Goal: Information Seeking & Learning: Learn about a topic

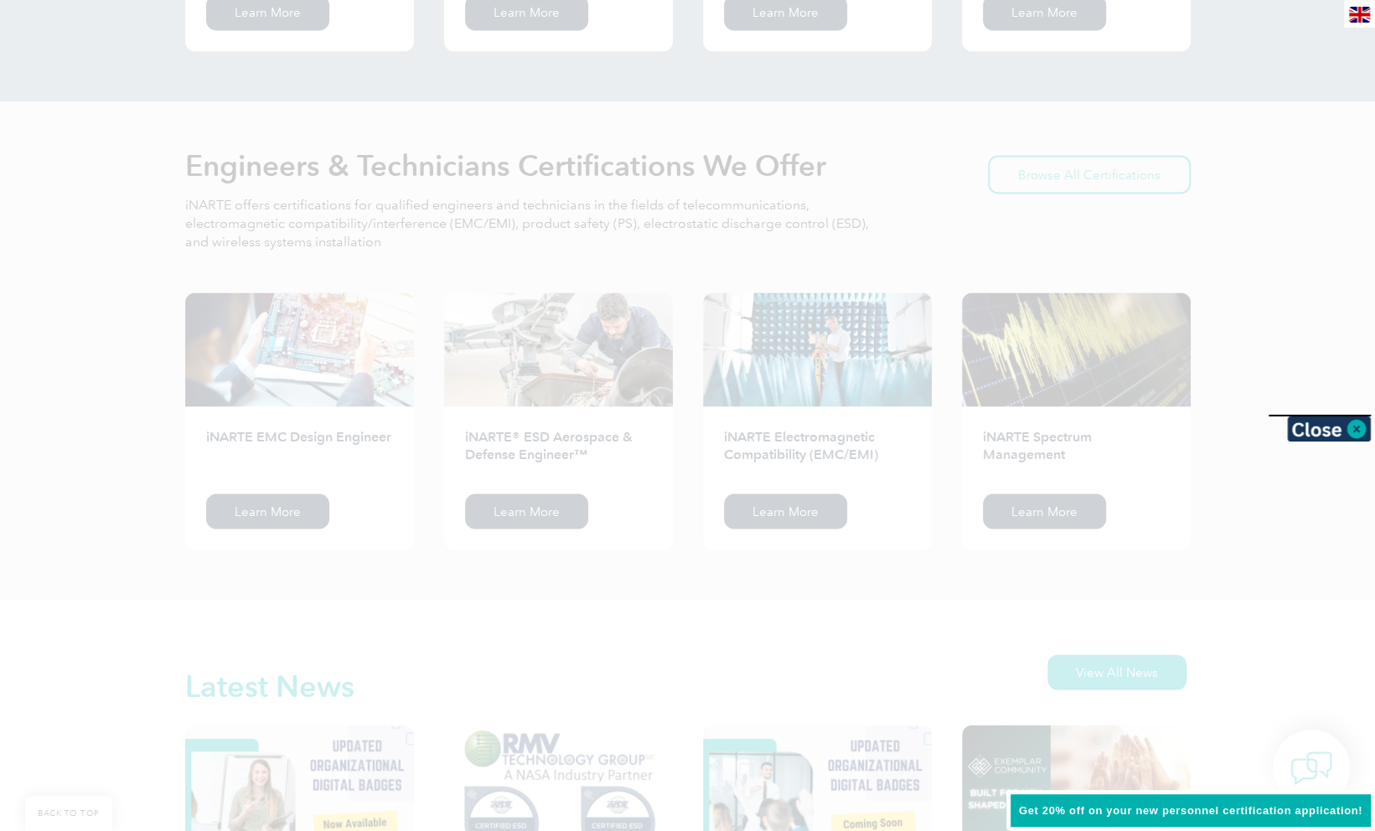
scroll to position [1999, 0]
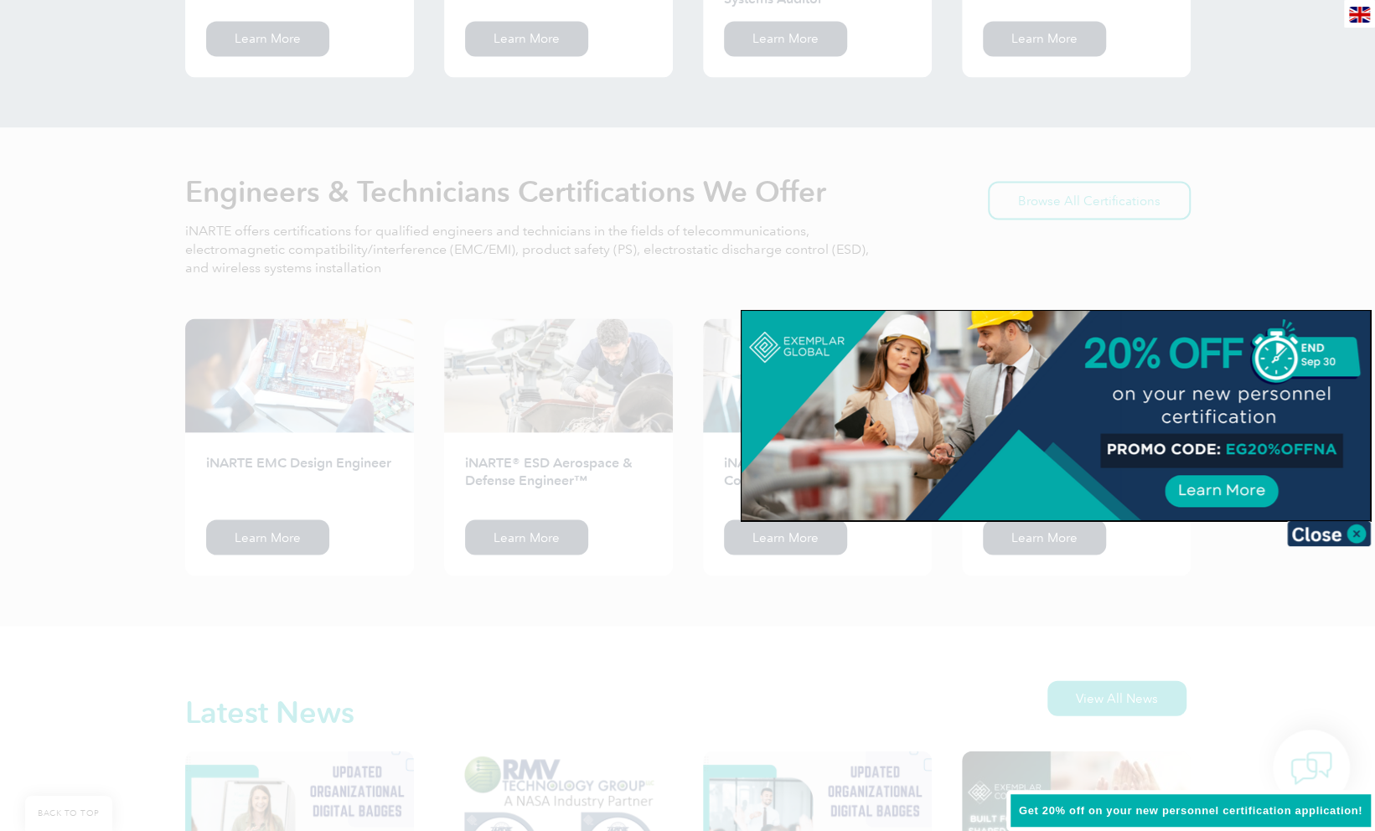
click at [1314, 172] on div at bounding box center [687, 415] width 1375 height 831
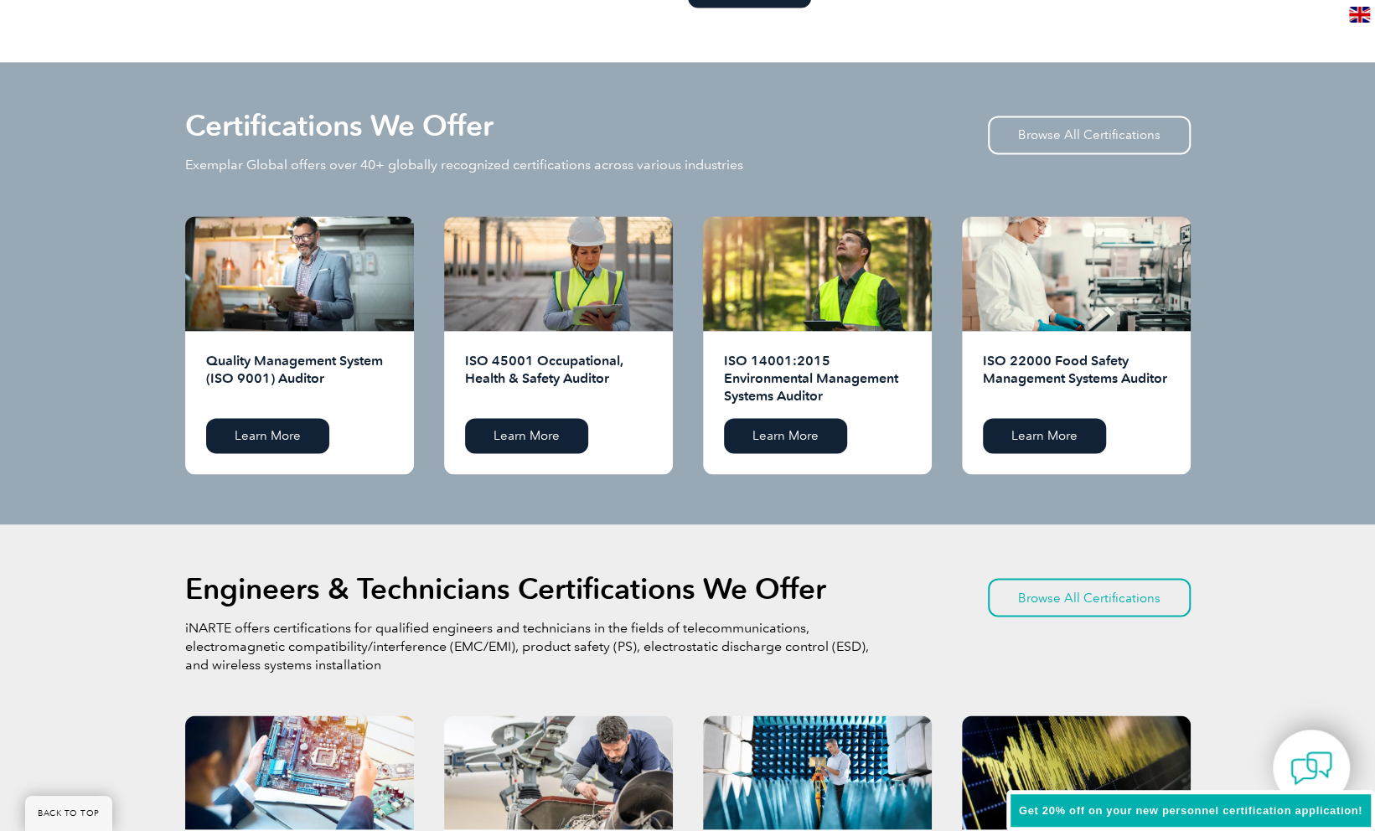
scroll to position [1600, 0]
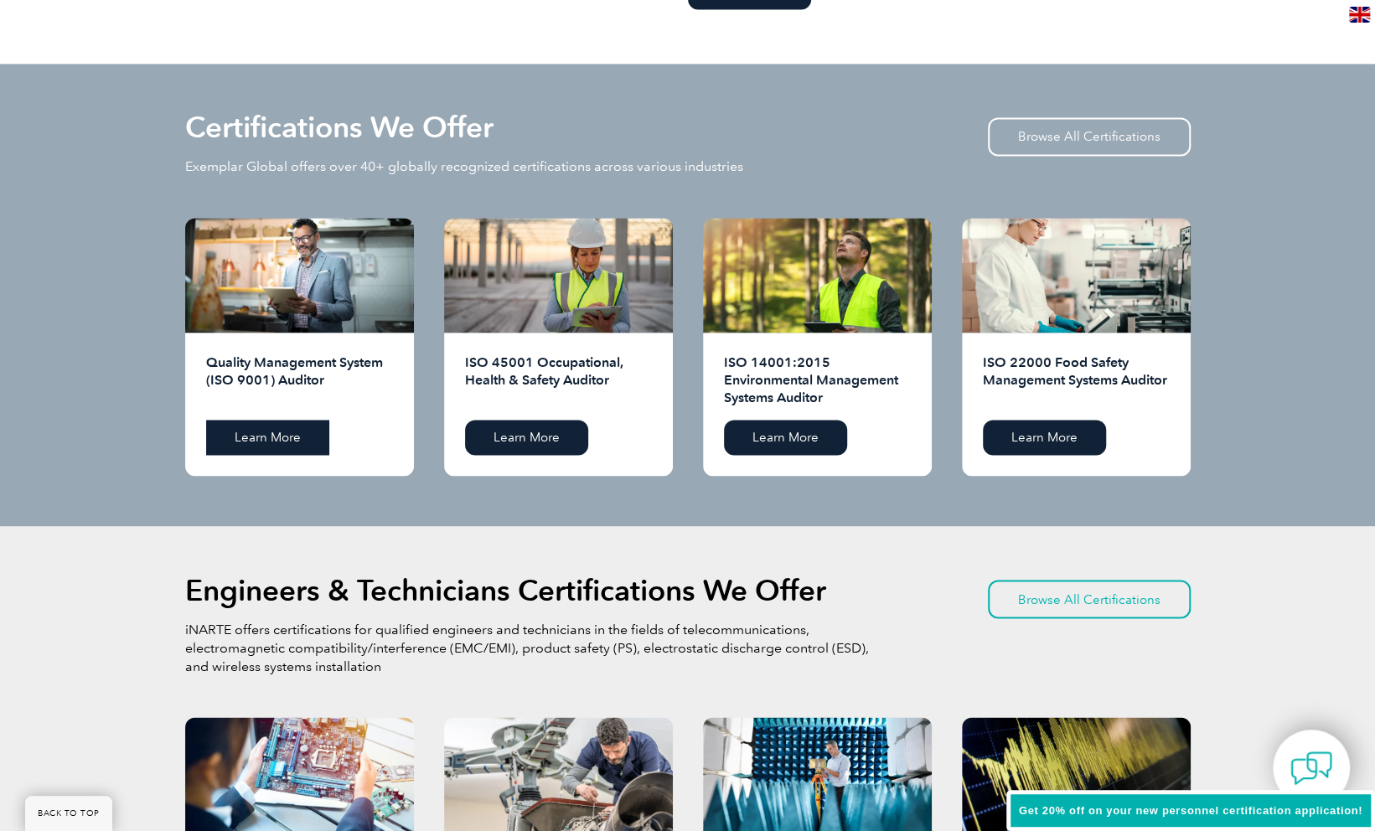
click at [275, 441] on link "Learn More" at bounding box center [267, 437] width 123 height 35
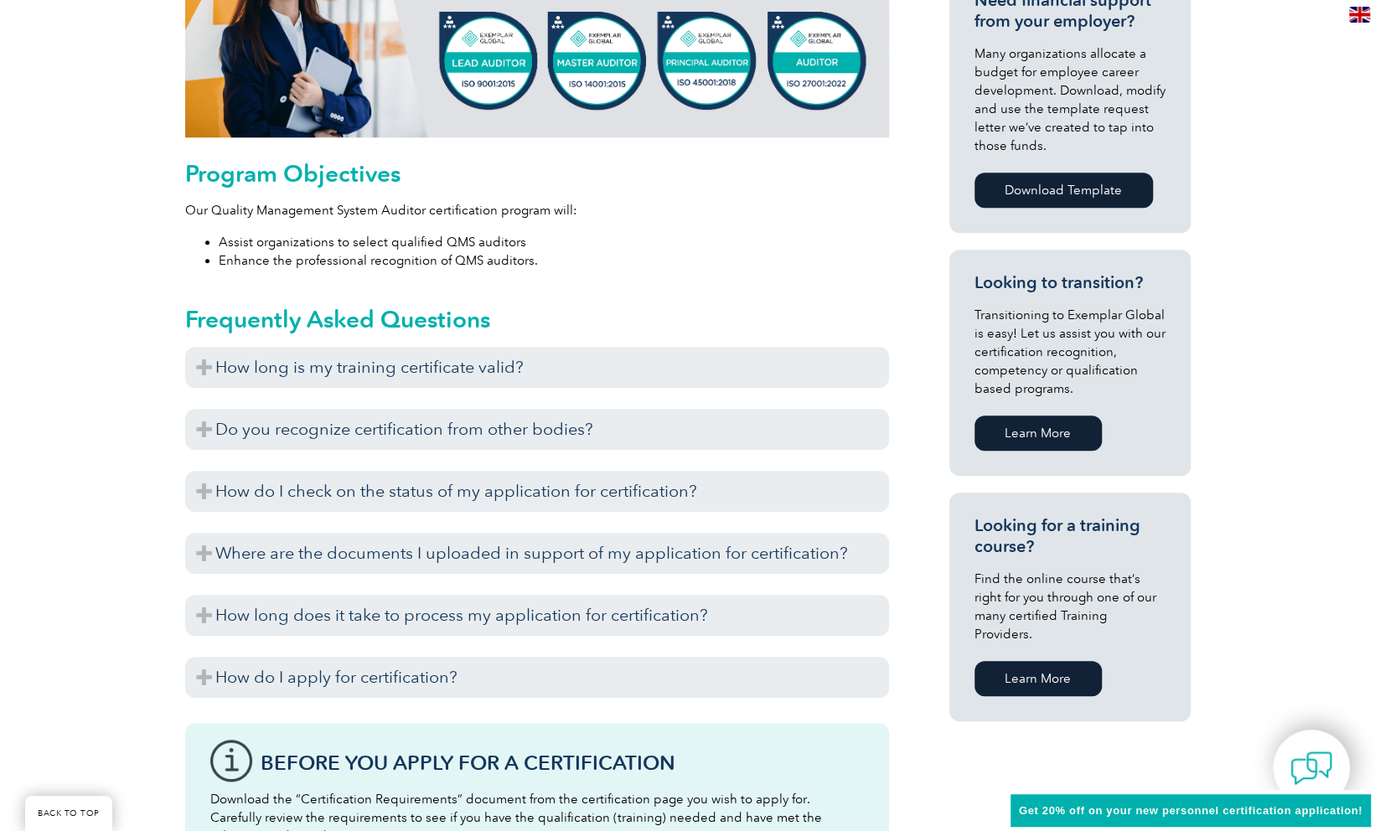
scroll to position [846, 0]
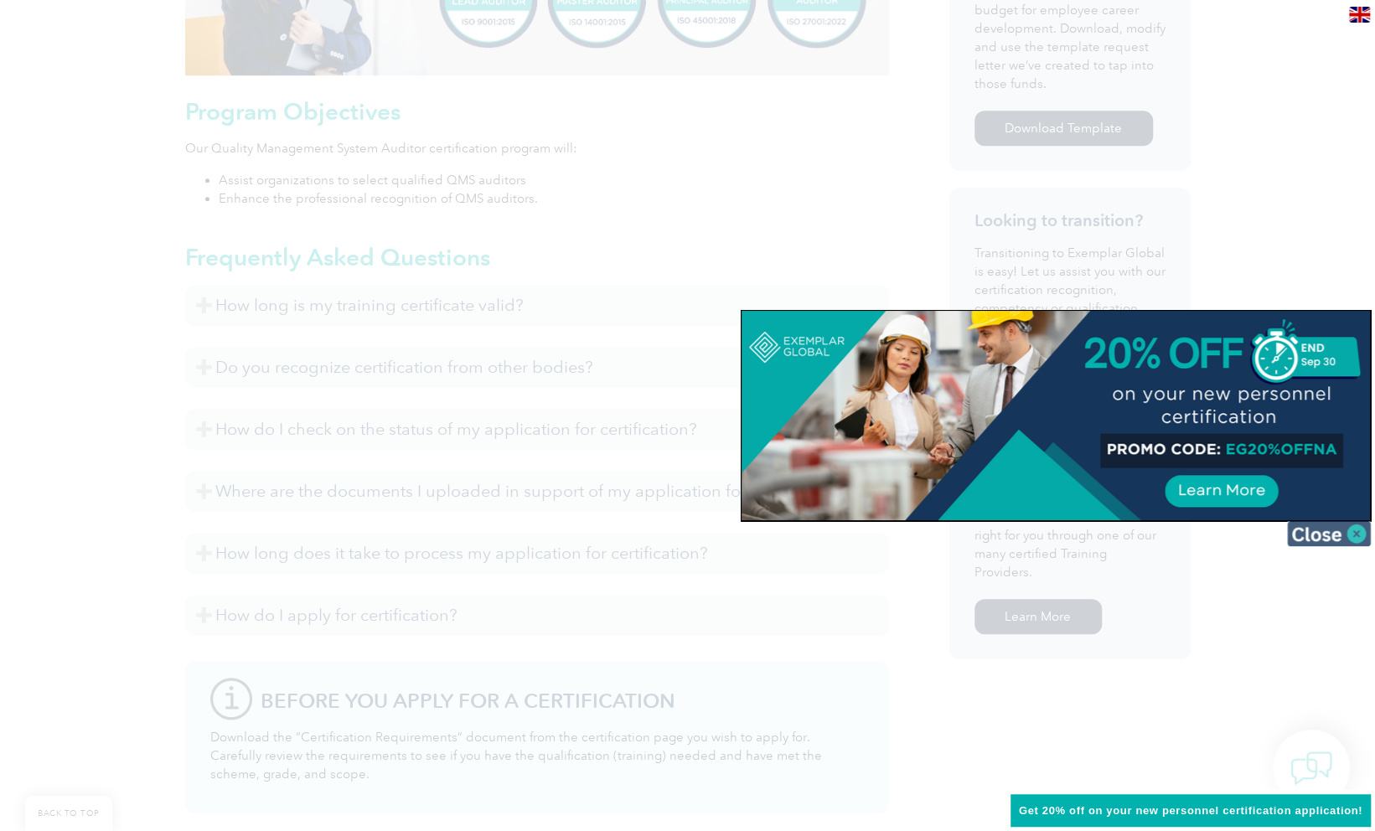
click at [1339, 540] on img at bounding box center [1329, 533] width 84 height 25
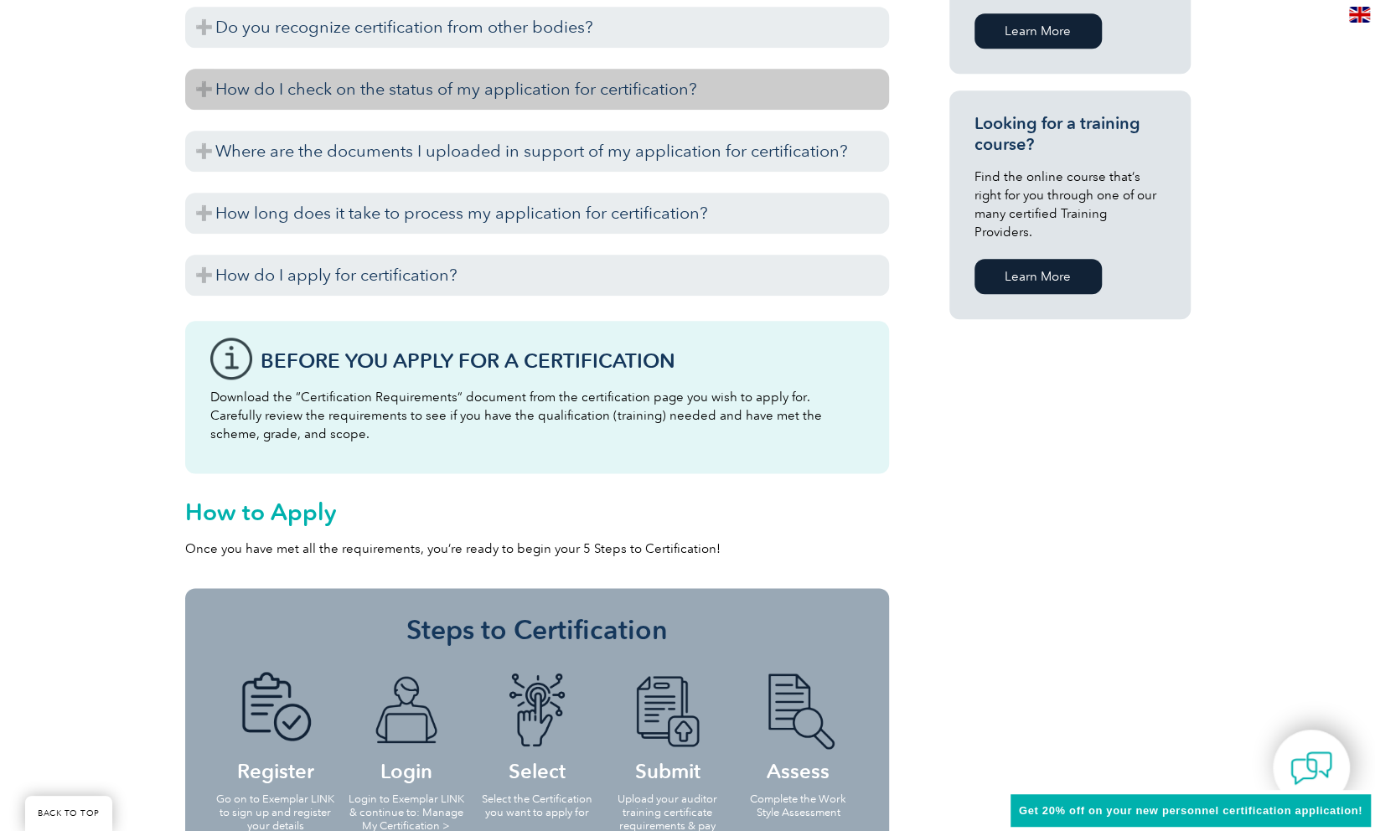
scroll to position [1157, 0]
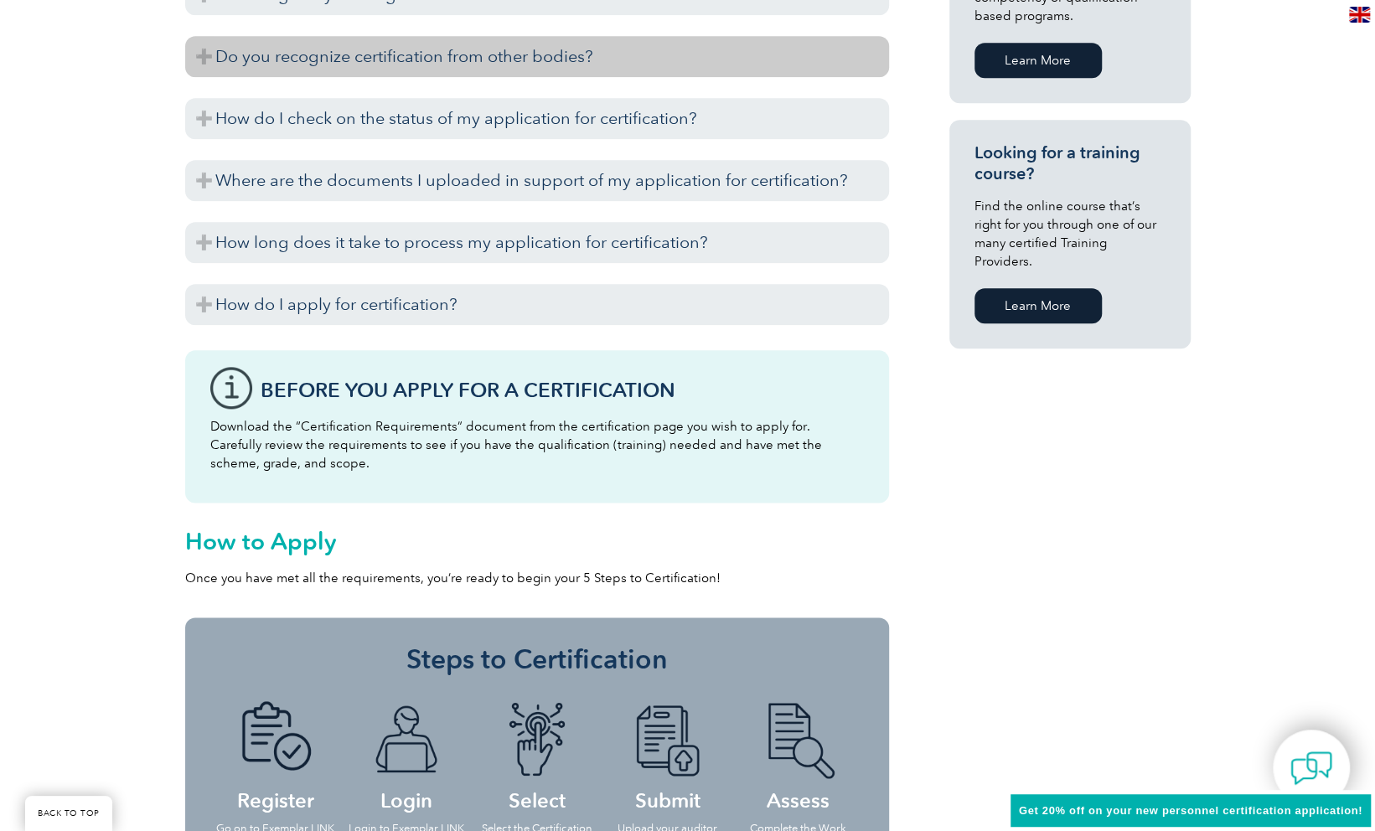
click at [491, 36] on h3 "Do you recognize certification from other bodies?" at bounding box center [537, 56] width 704 height 41
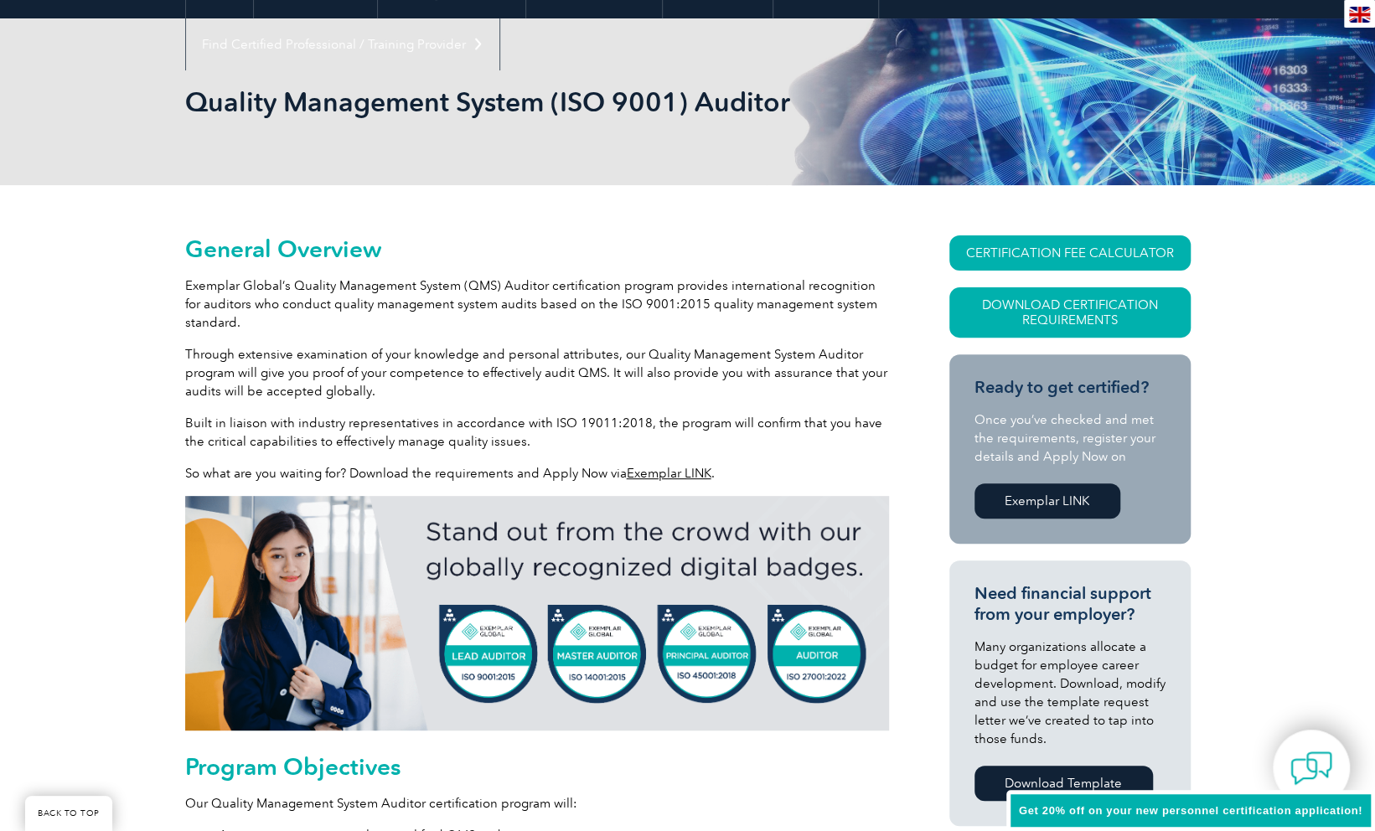
scroll to position [0, 0]
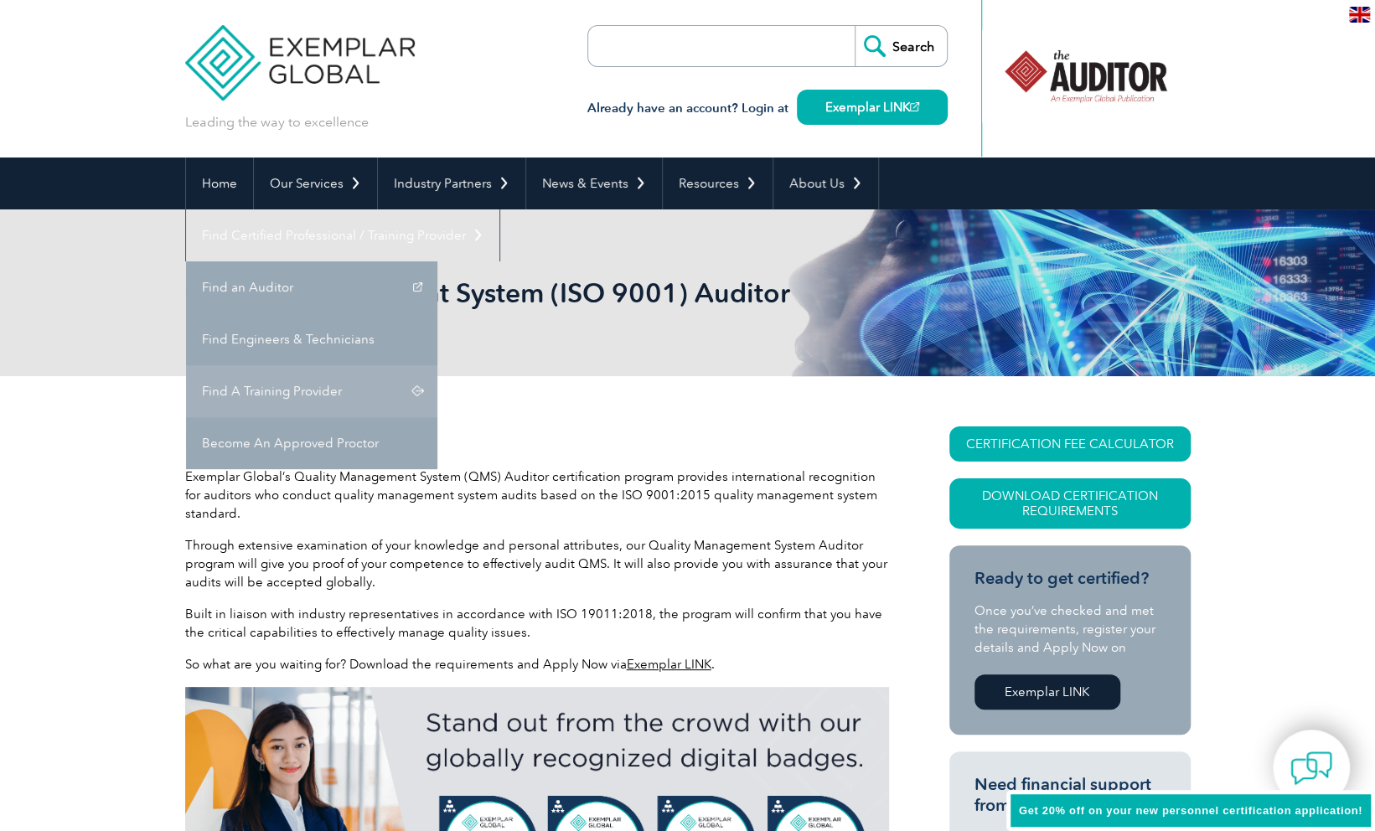
click at [437, 365] on link "Find A Training Provider" at bounding box center [311, 391] width 251 height 52
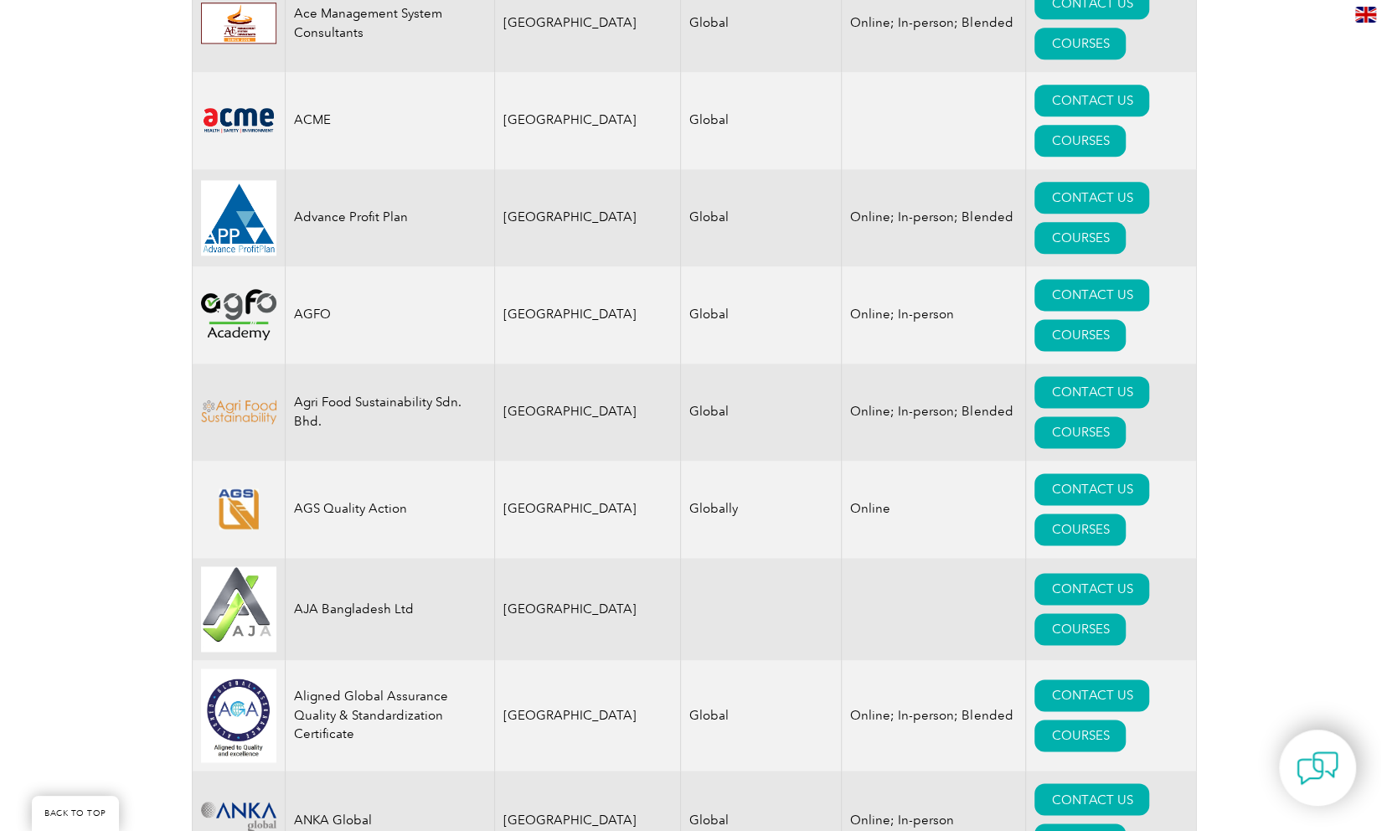
scroll to position [1495, 0]
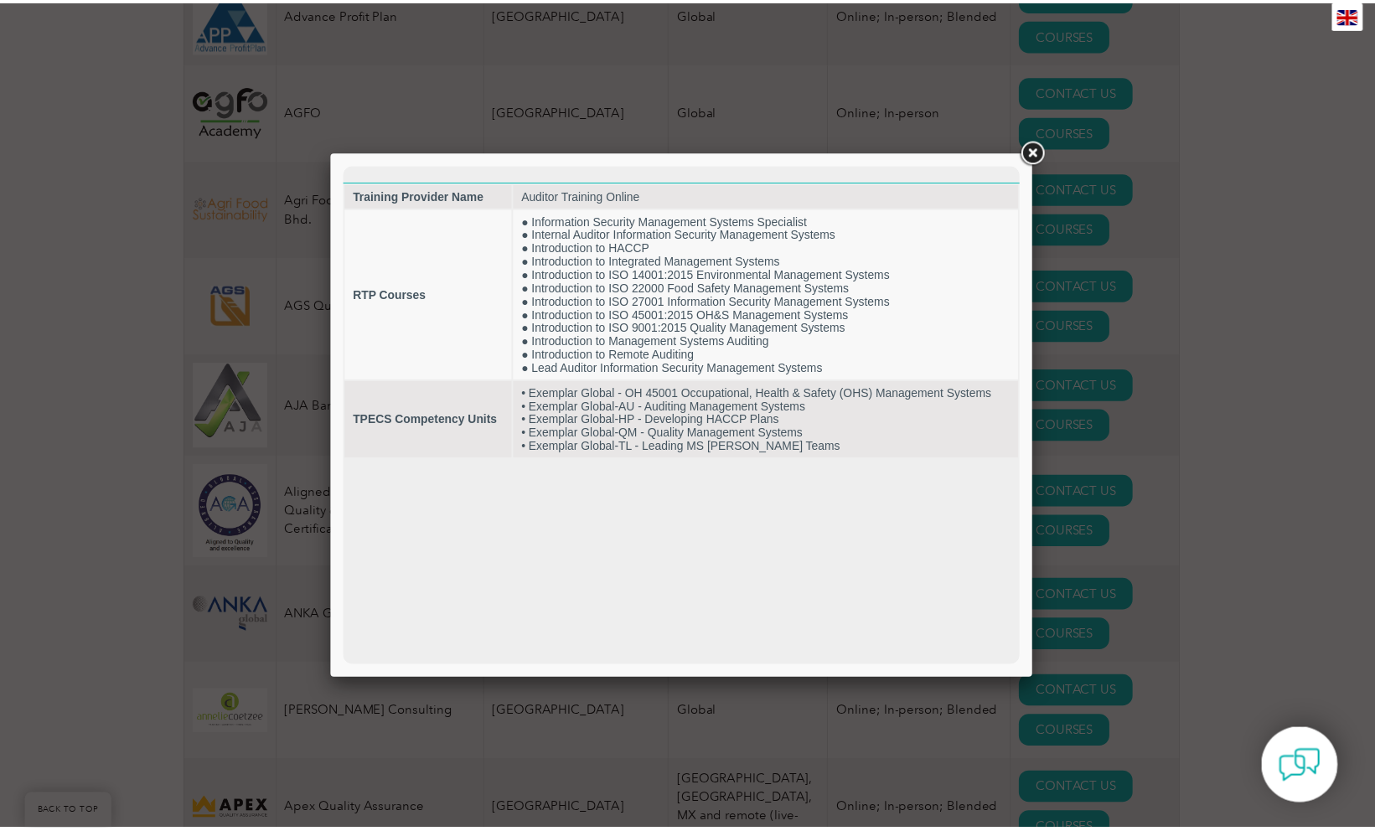
scroll to position [0, 0]
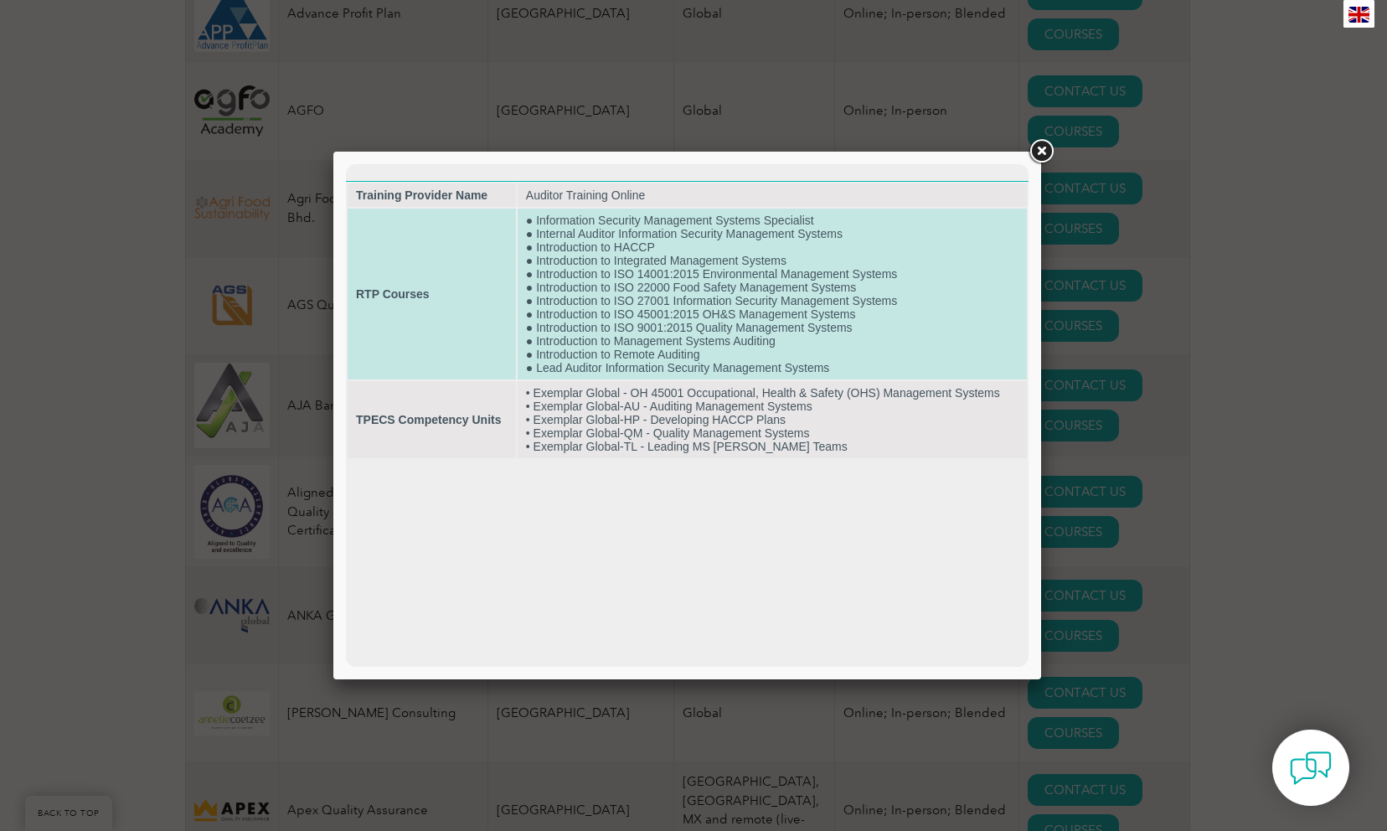
click at [658, 323] on td "● Information Security Management Systems Specialist ● Internal Auditor Informa…" at bounding box center [772, 294] width 509 height 171
click at [439, 322] on td "RTP Courses" at bounding box center [432, 294] width 168 height 171
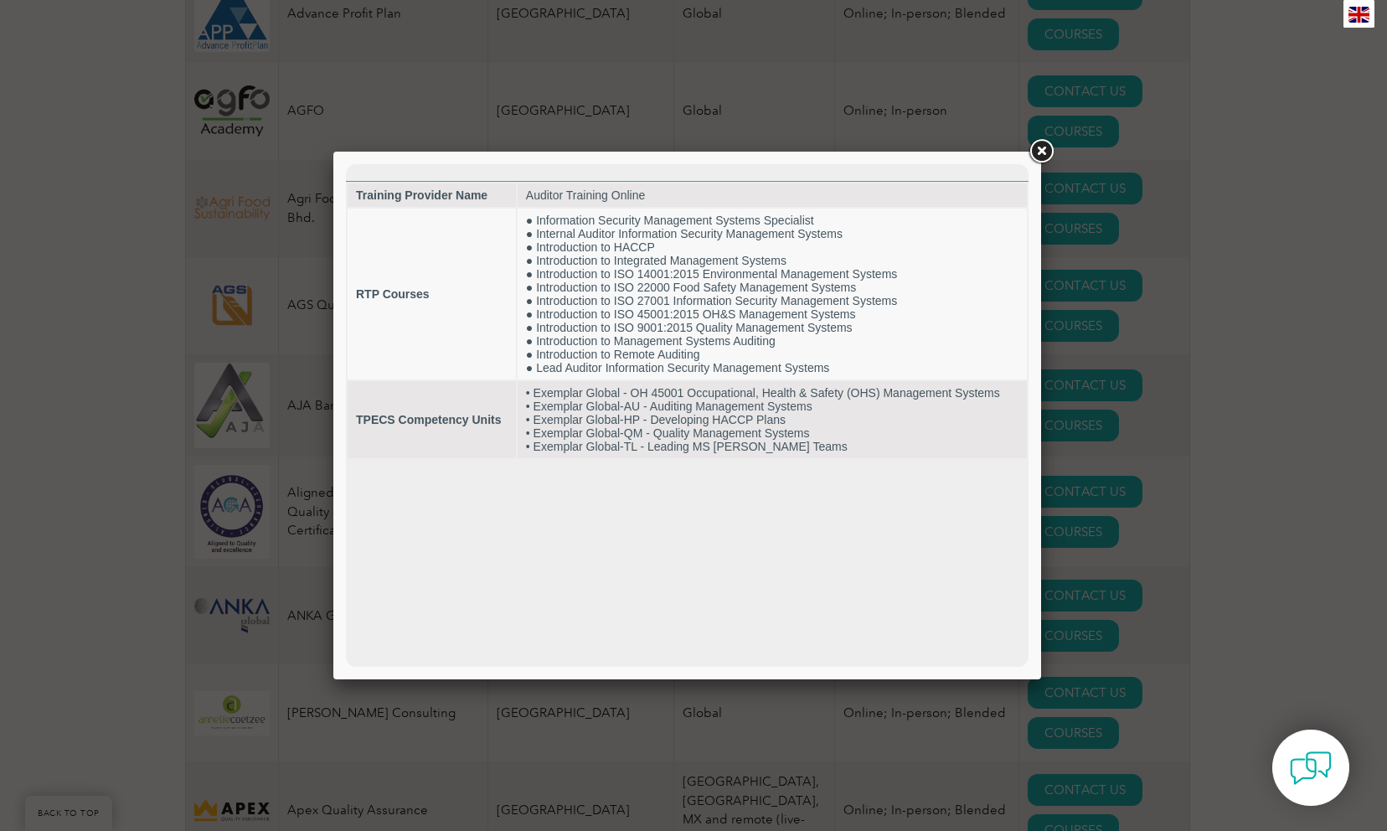
click at [504, 82] on div at bounding box center [693, 415] width 1387 height 831
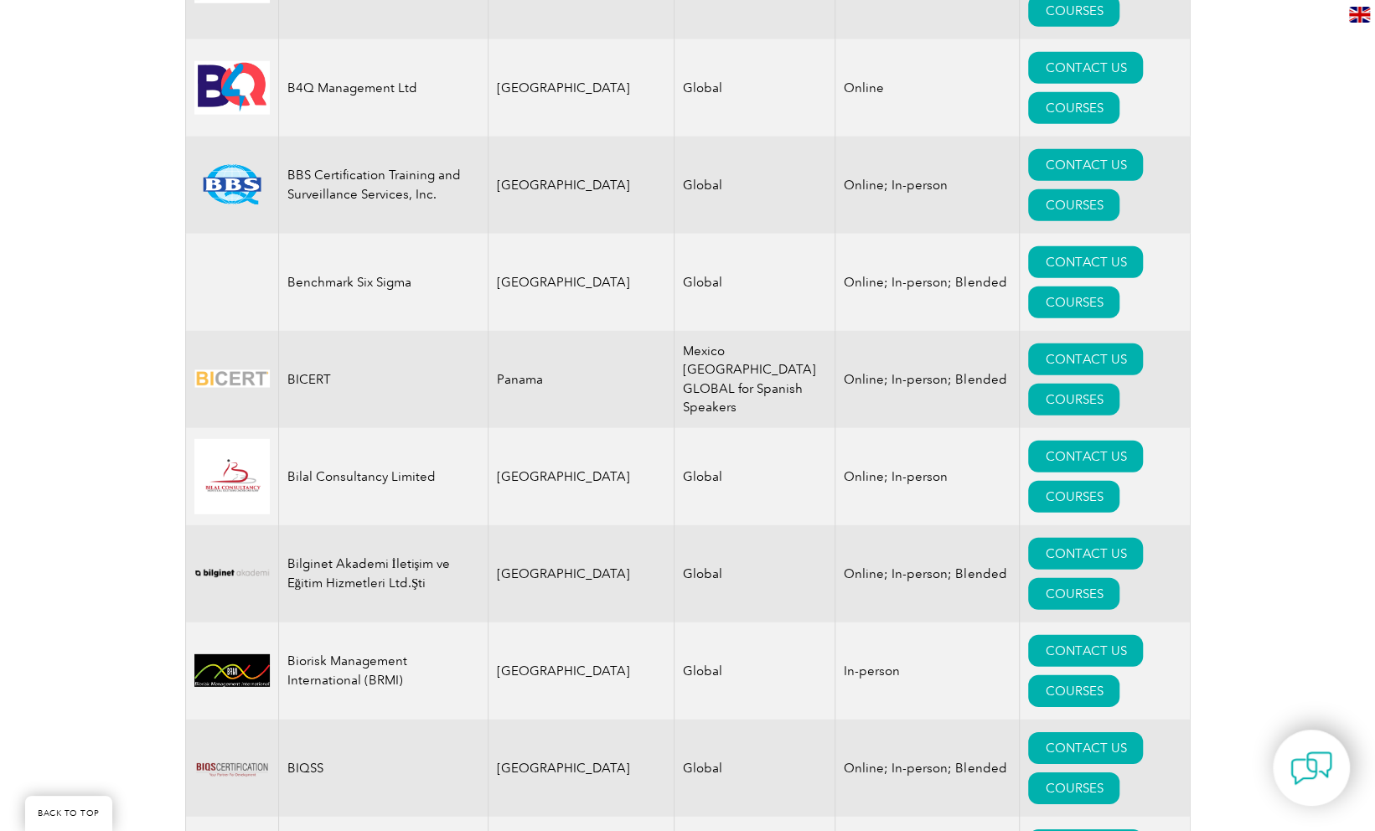
scroll to position [2923, 0]
